Goal: Information Seeking & Learning: Learn about a topic

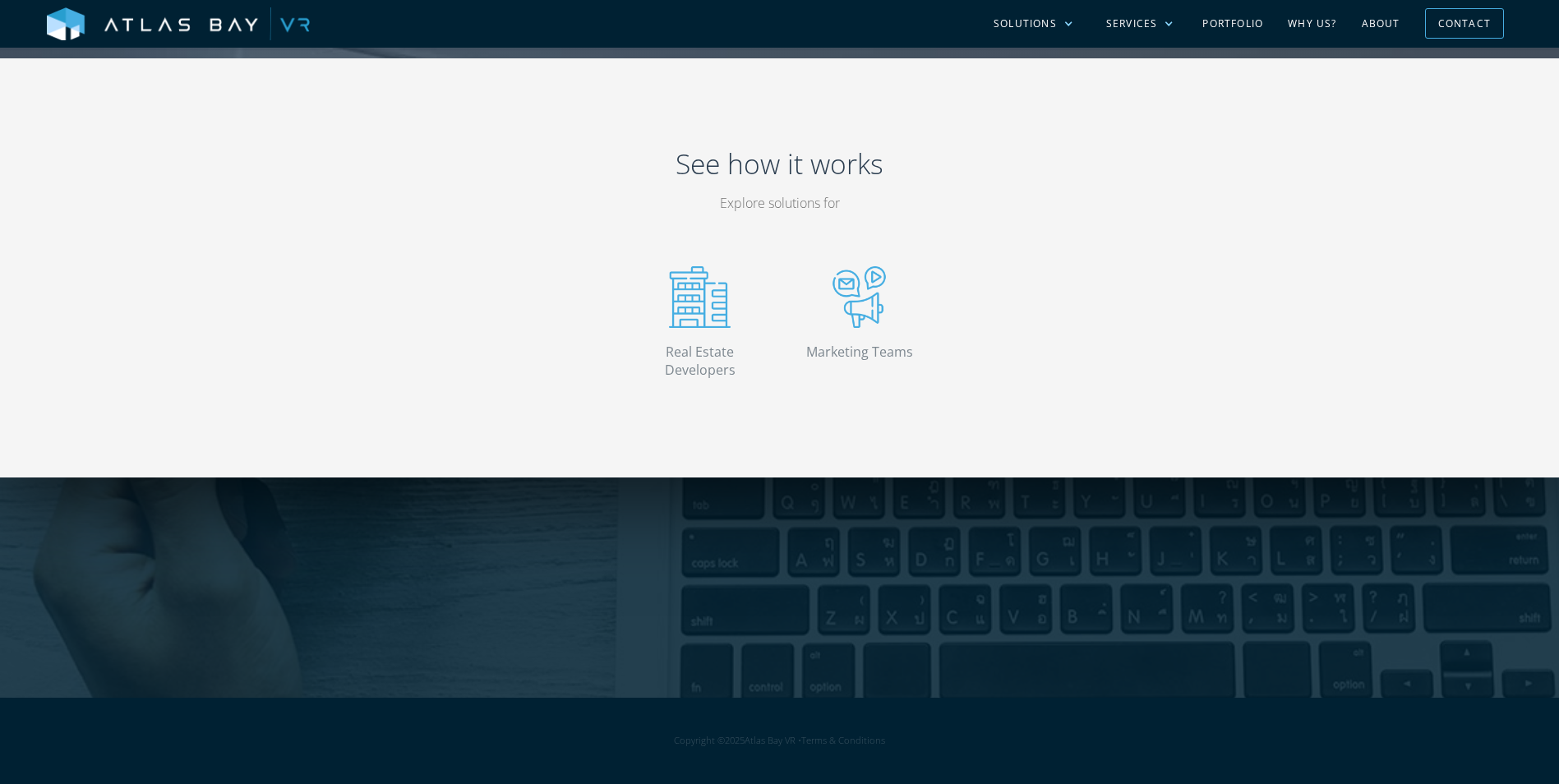
scroll to position [3267, 0]
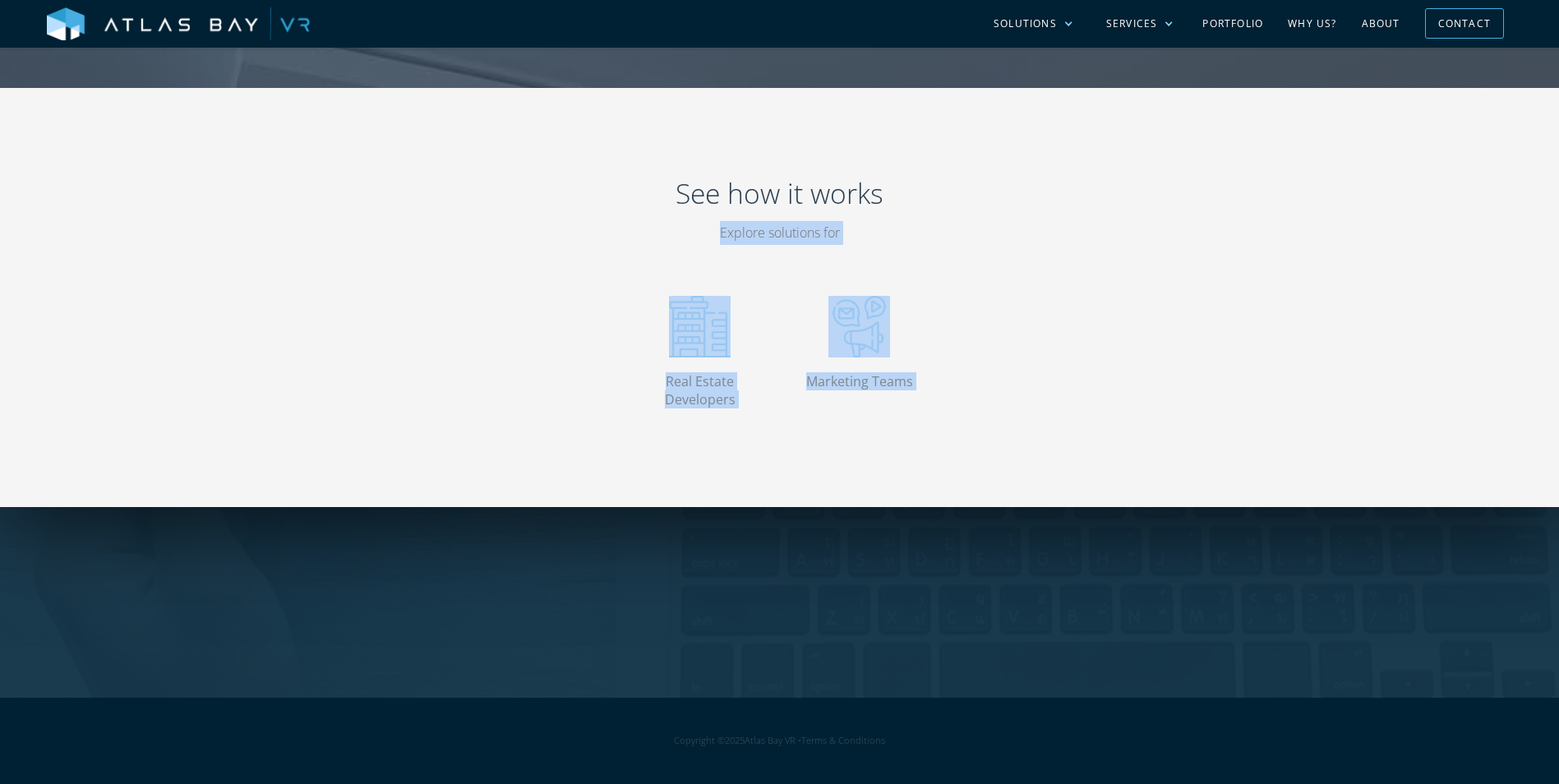
drag, startPoint x: 1557, startPoint y: 621, endPoint x: 1505, endPoint y: 197, distance: 427.2
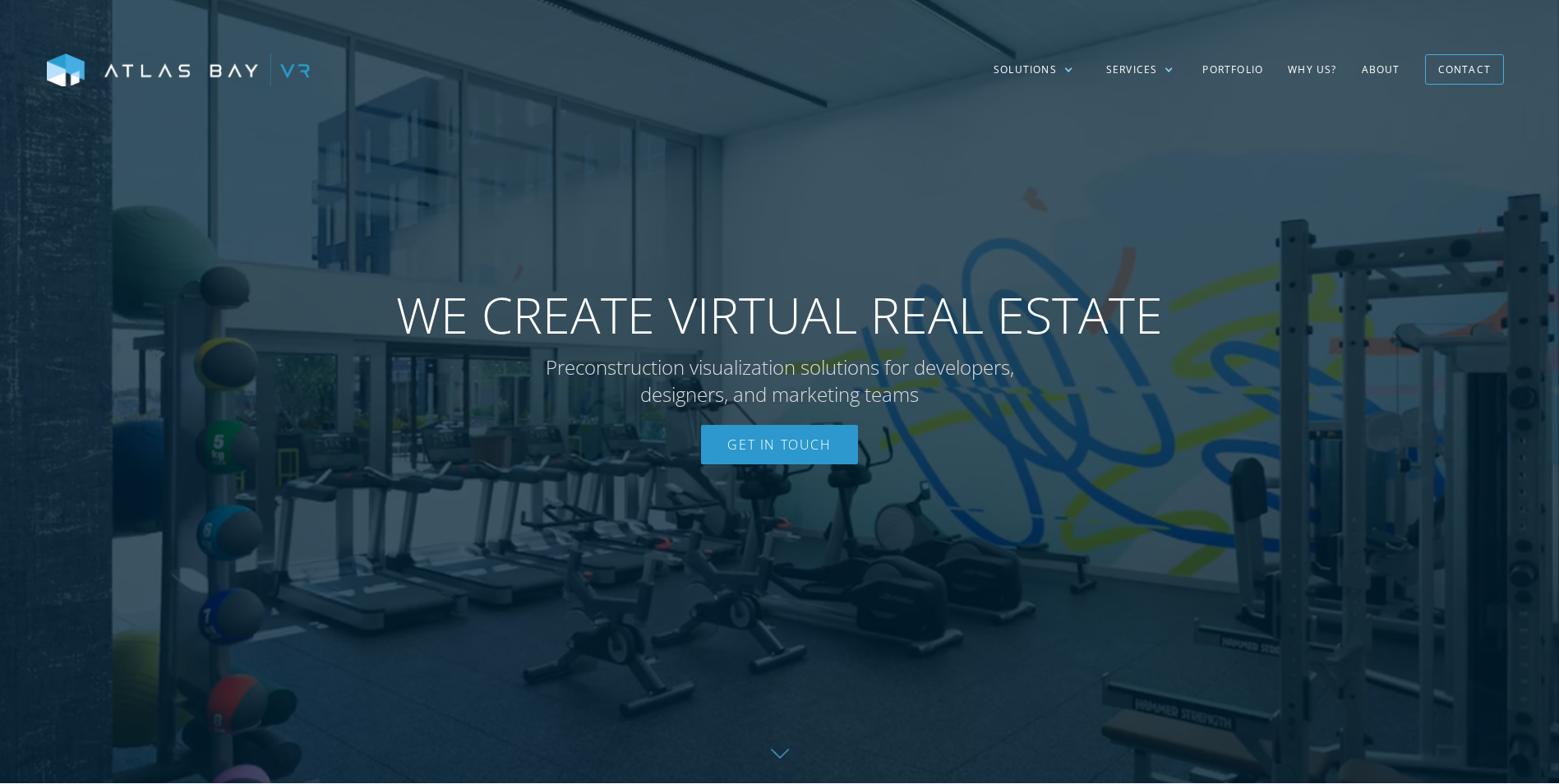
scroll to position [0, 0]
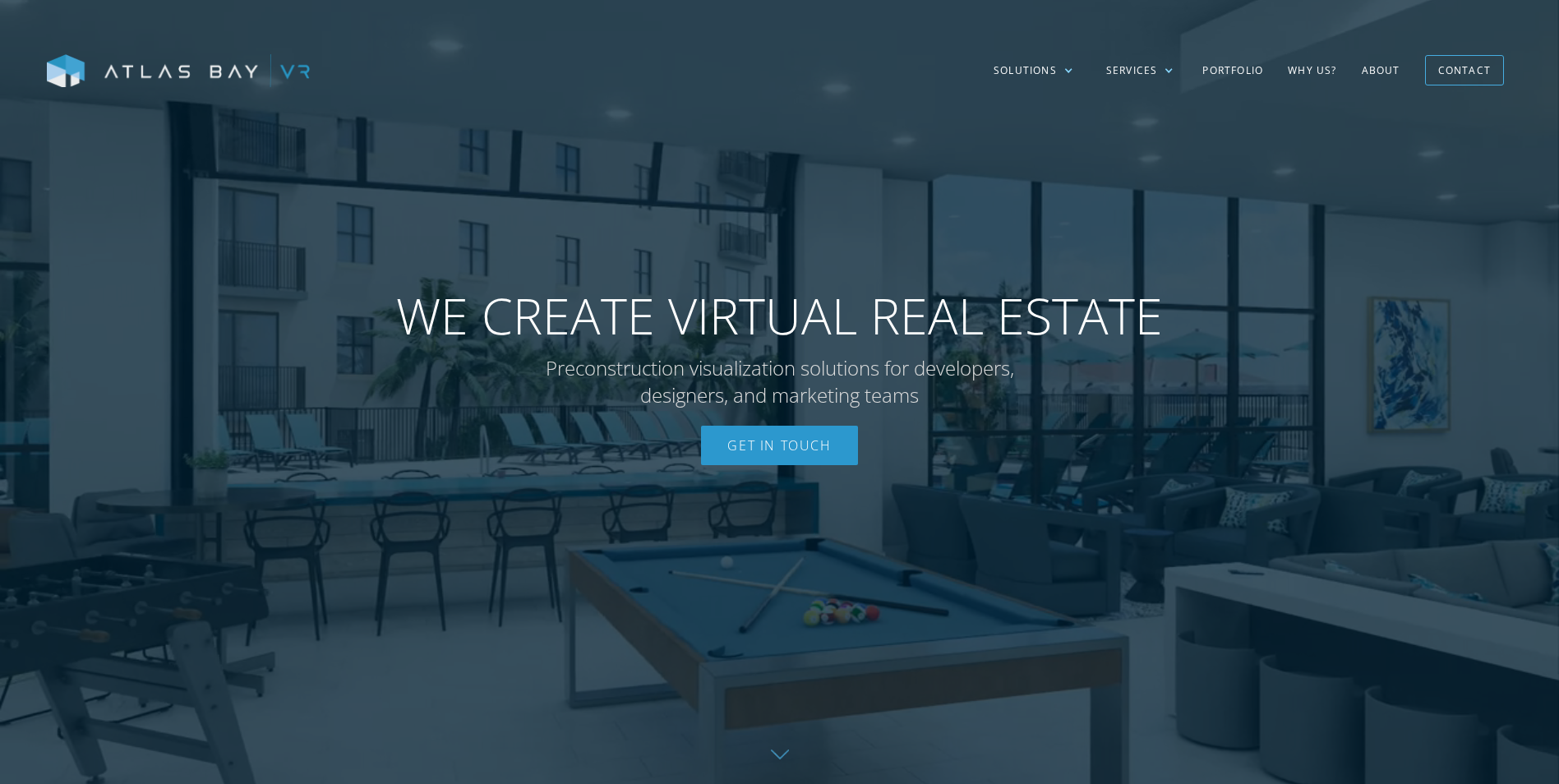
click at [207, 77] on img at bounding box center [178, 71] width 263 height 35
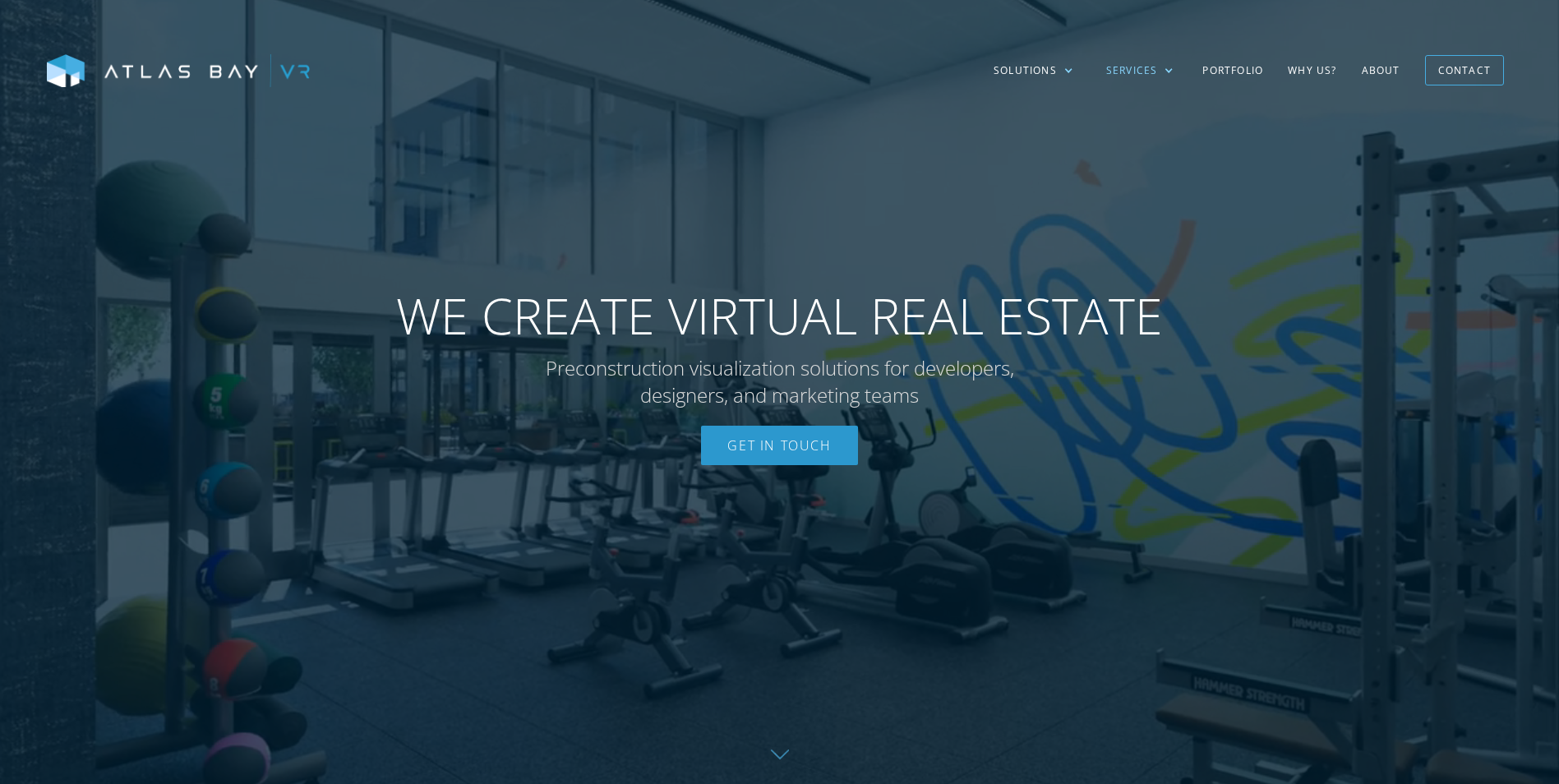
click at [1146, 68] on div "Services" at bounding box center [1132, 70] width 52 height 15
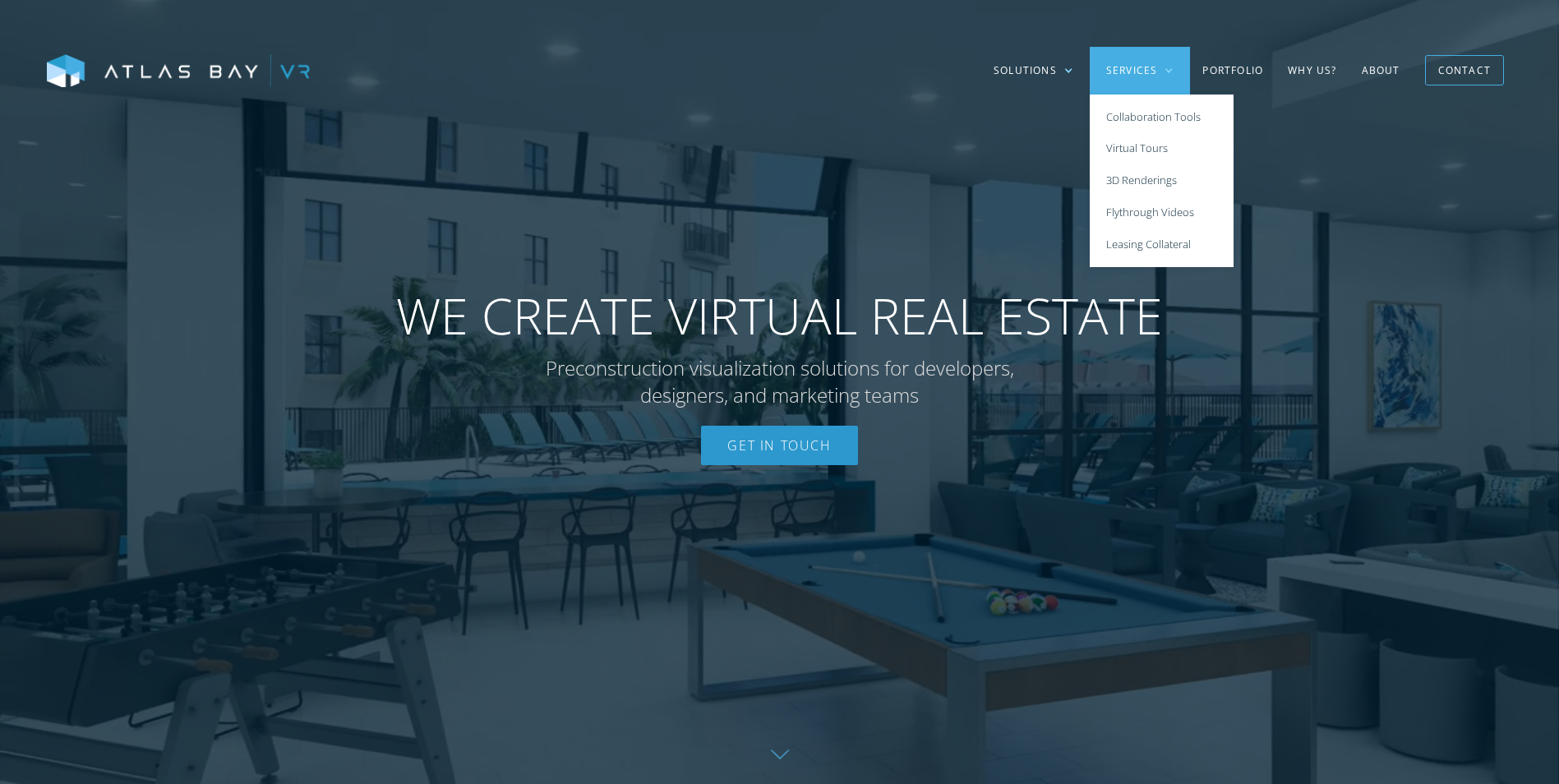
click at [1100, 387] on div "WE CREATE VIRTUAL REAL ESTATE Preconstruction visualization solutions for devel…" at bounding box center [779, 392] width 832 height 245
